Goal: Check status: Check status

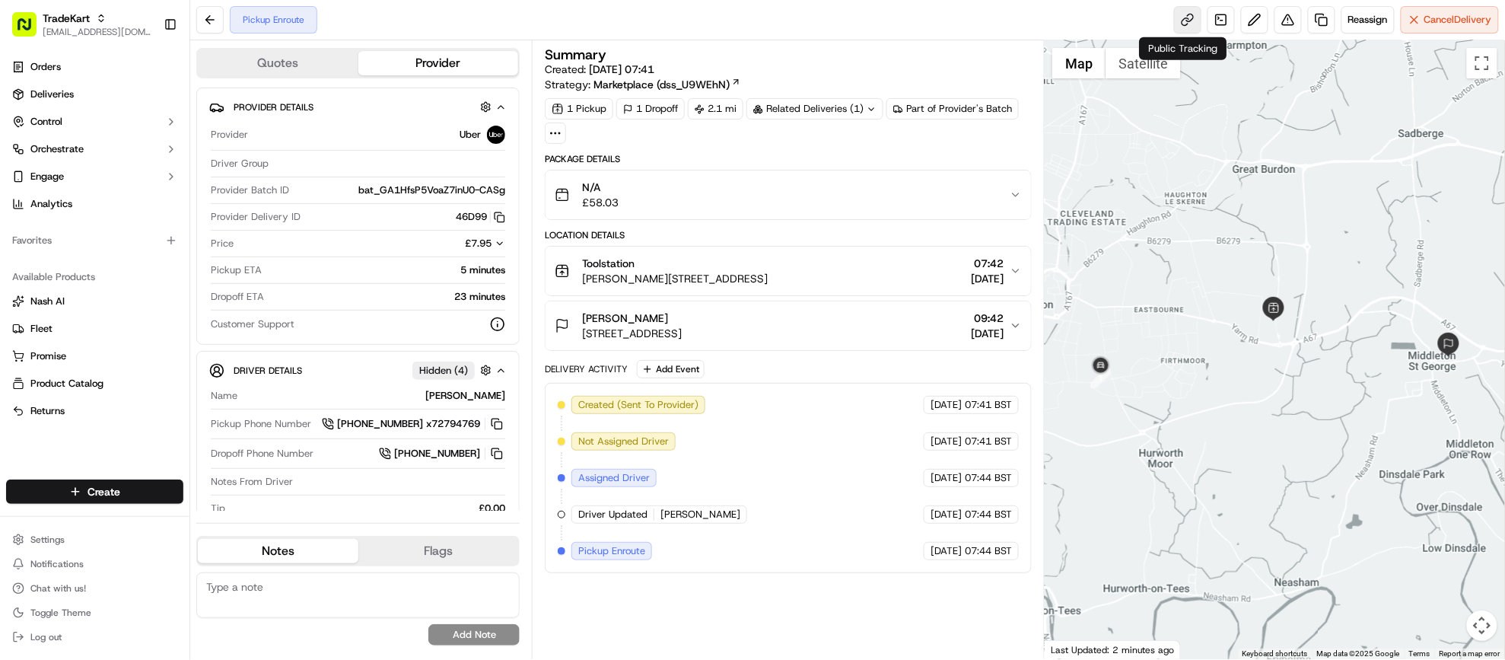
click at [1177, 14] on link at bounding box center [1187, 19] width 27 height 27
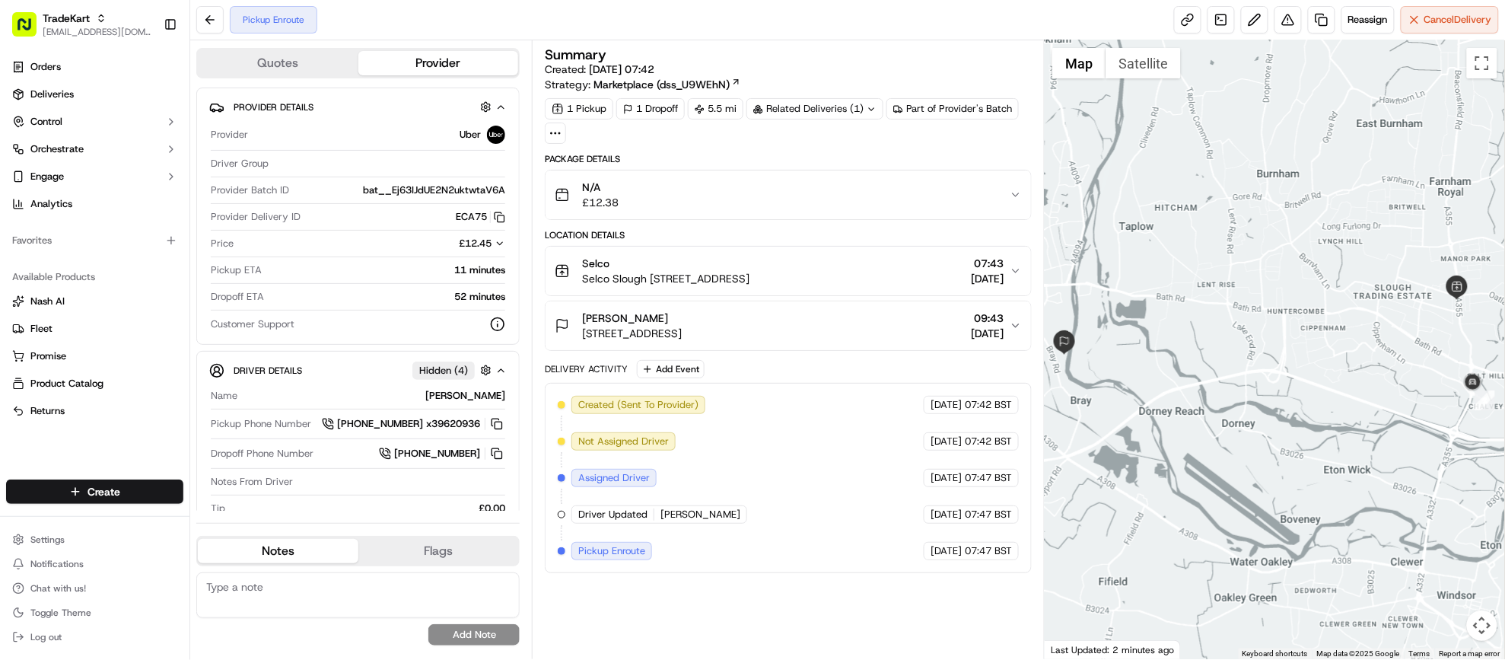
click at [802, 199] on div "N/A £12.38" at bounding box center [782, 195] width 455 height 30
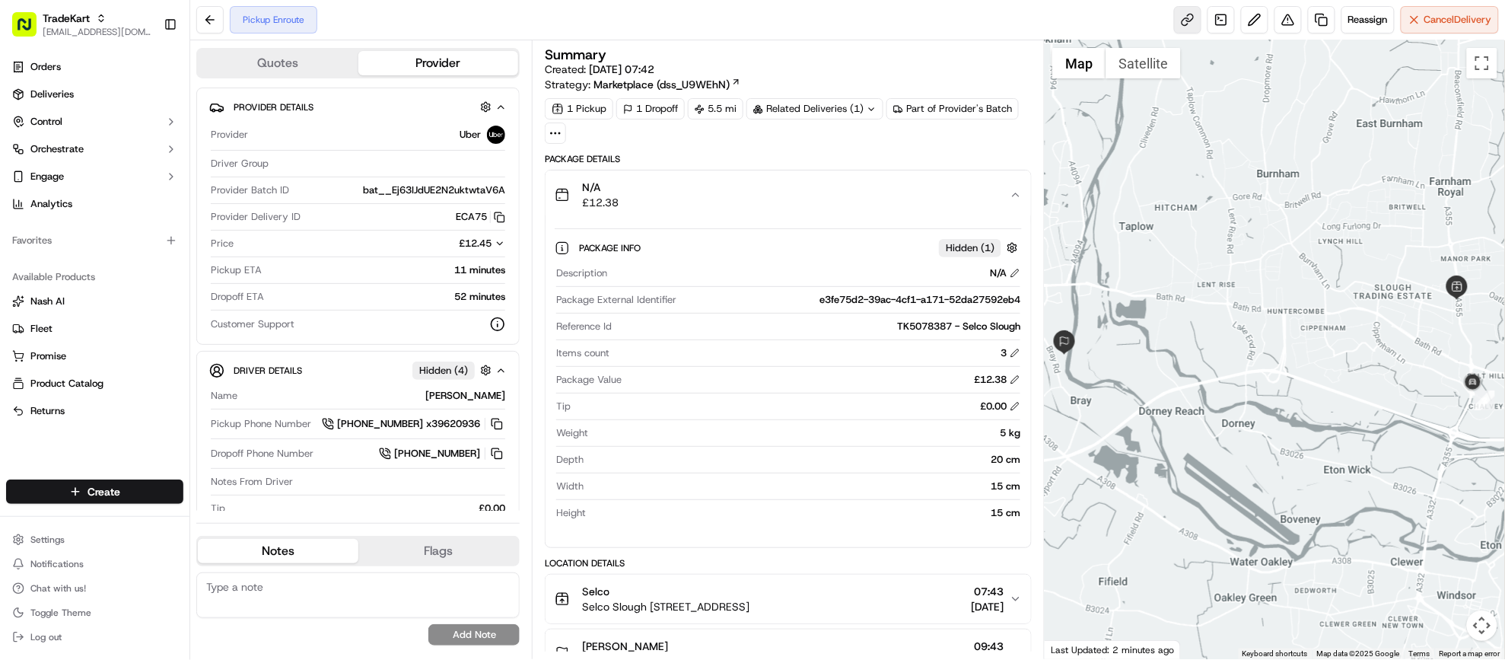
click at [1180, 19] on link at bounding box center [1187, 19] width 27 height 27
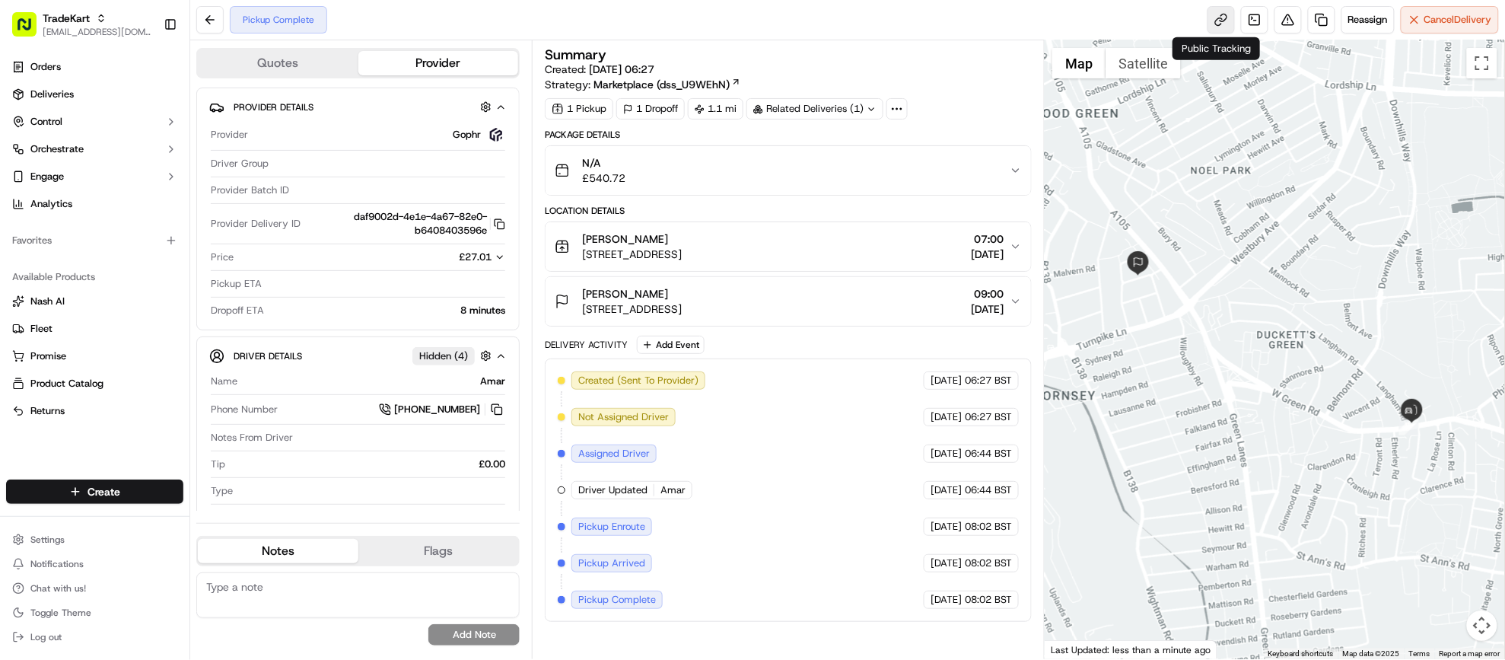
click at [1213, 24] on link at bounding box center [1220, 19] width 27 height 27
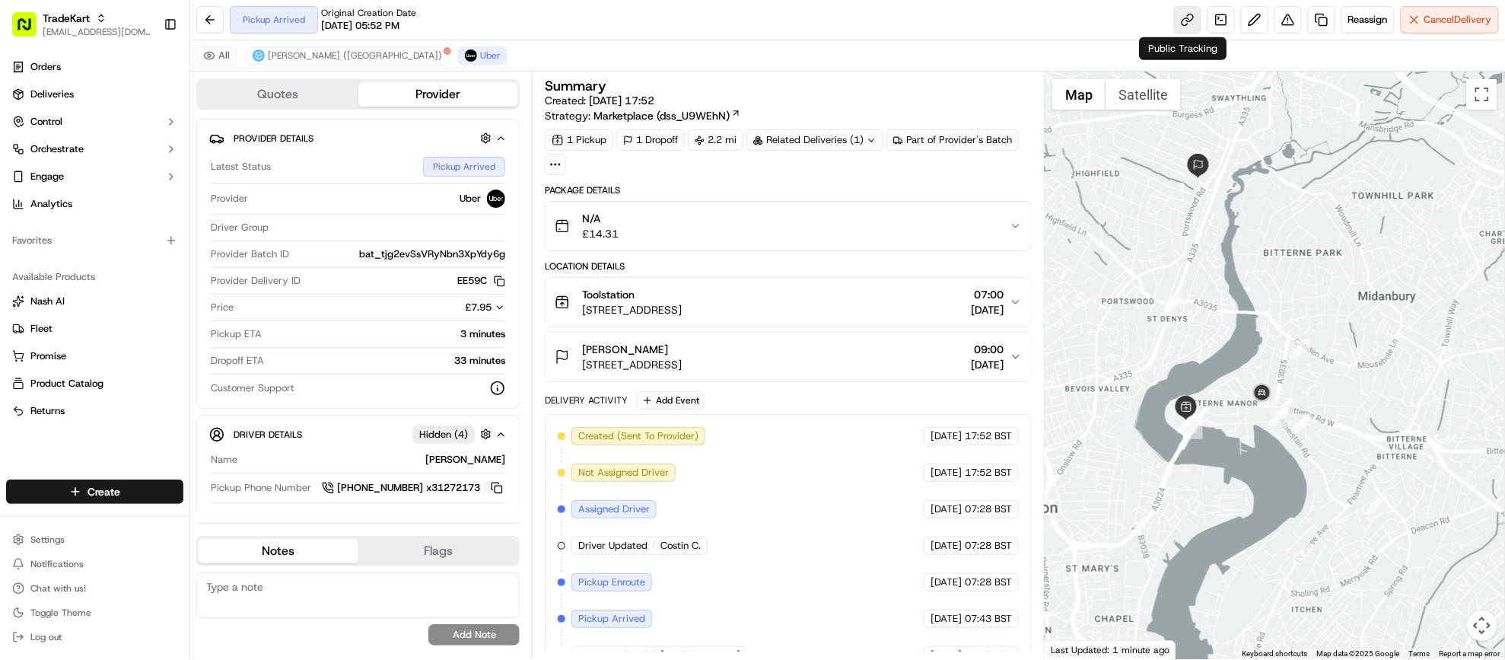
click at [1176, 12] on link at bounding box center [1187, 19] width 27 height 27
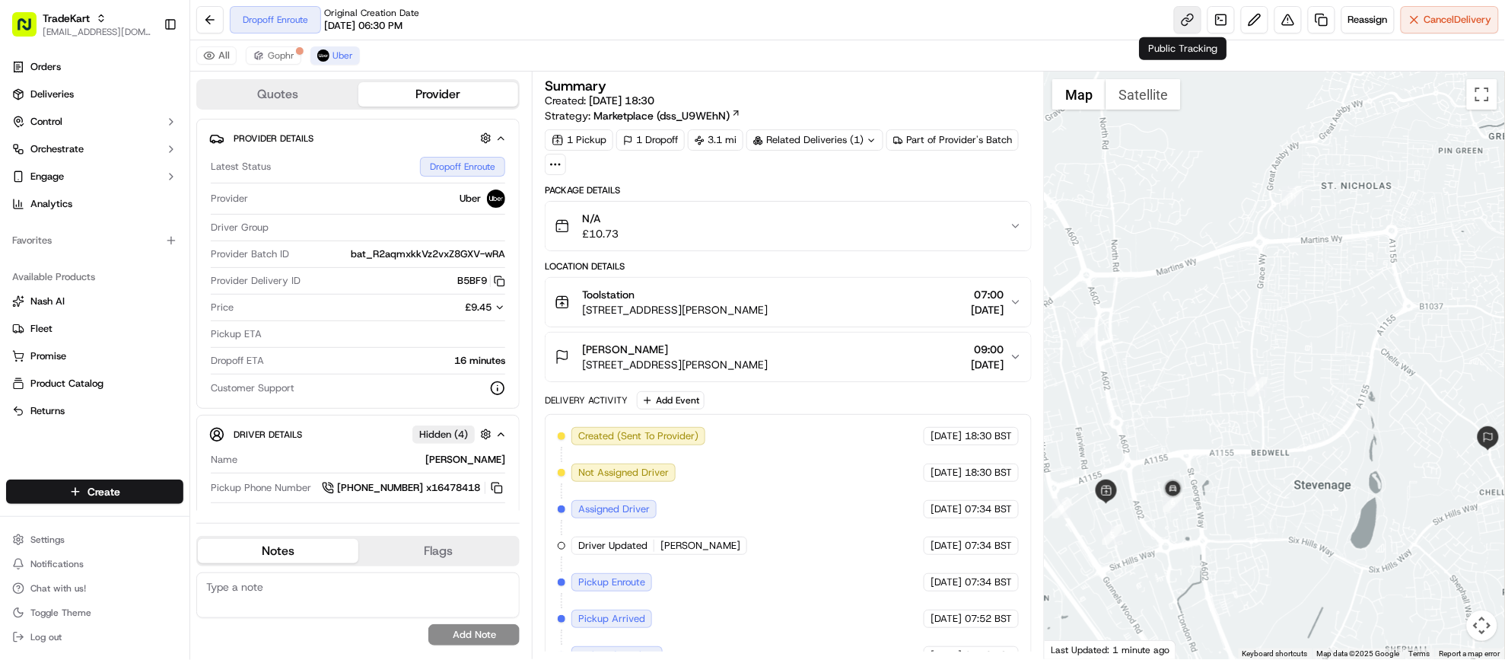
click at [1188, 14] on link at bounding box center [1187, 19] width 27 height 27
